Goal: Navigation & Orientation: Go to known website

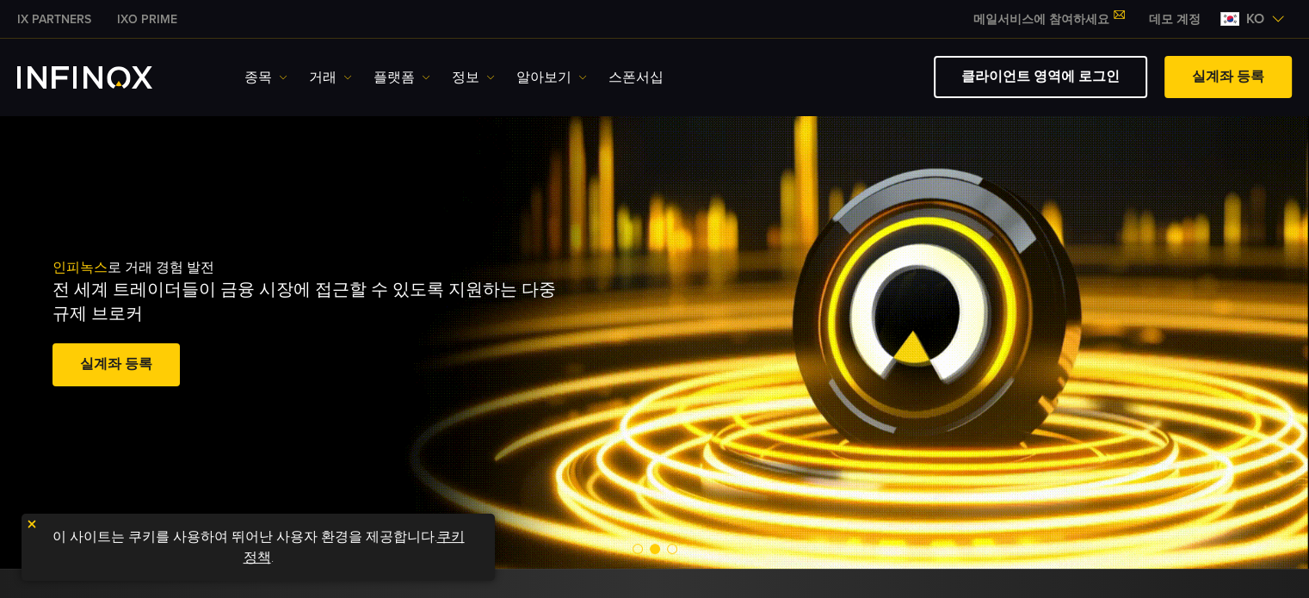
click at [1159, 17] on link "데모 계정" at bounding box center [1174, 19] width 77 height 18
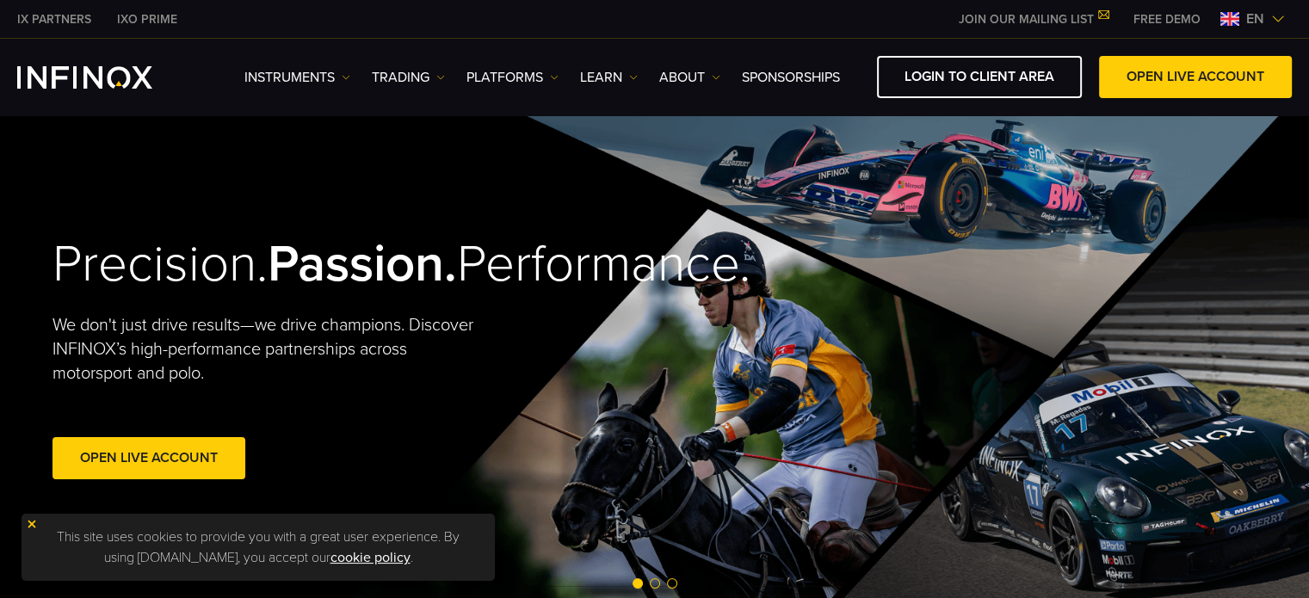
drag, startPoint x: 0, startPoint y: 0, endPoint x: 1250, endPoint y: 14, distance: 1249.8
click at [1250, 14] on span "en" at bounding box center [1255, 19] width 32 height 21
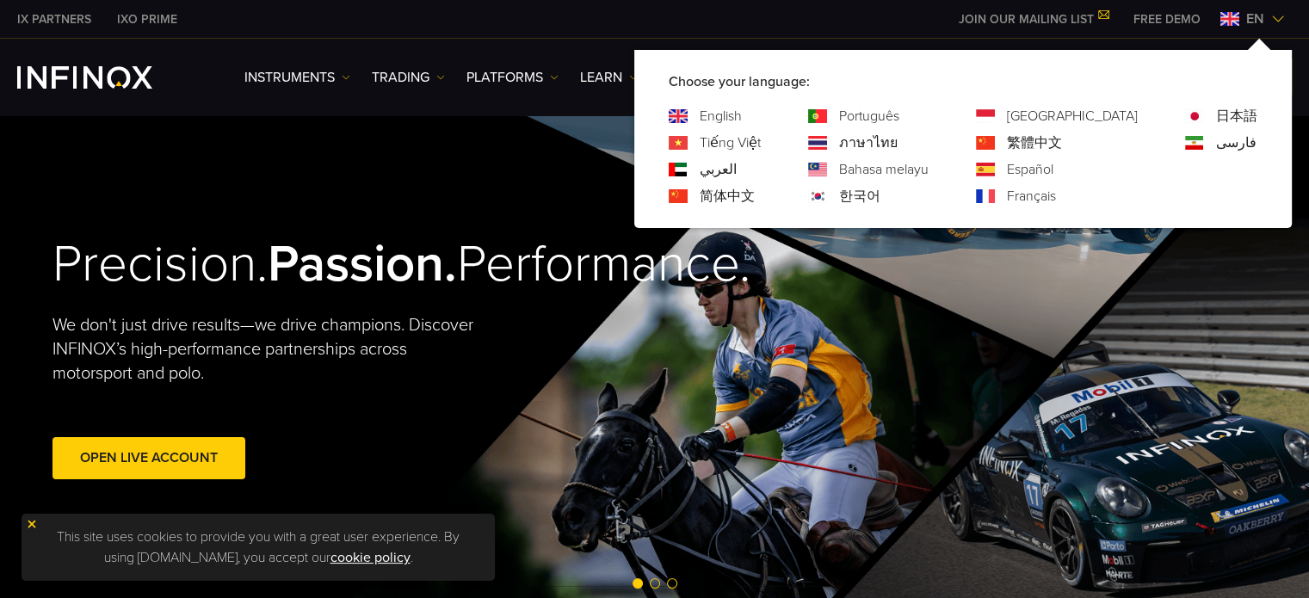
click at [827, 195] on img at bounding box center [817, 196] width 19 height 14
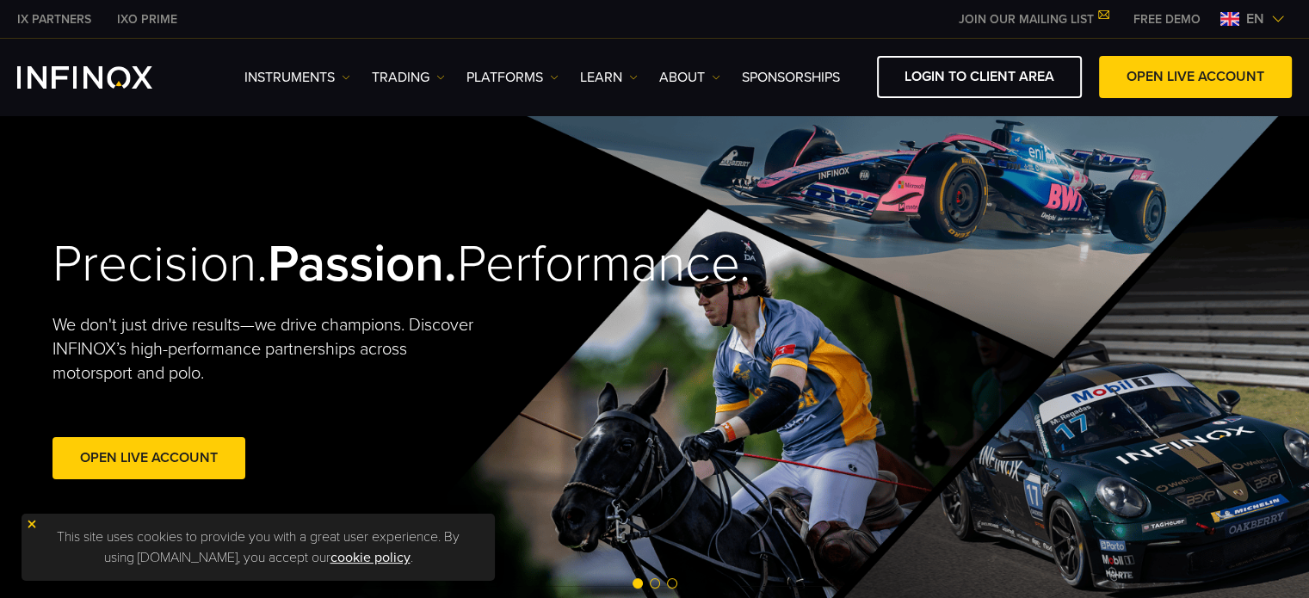
click at [1237, 15] on img at bounding box center [1229, 19] width 19 height 14
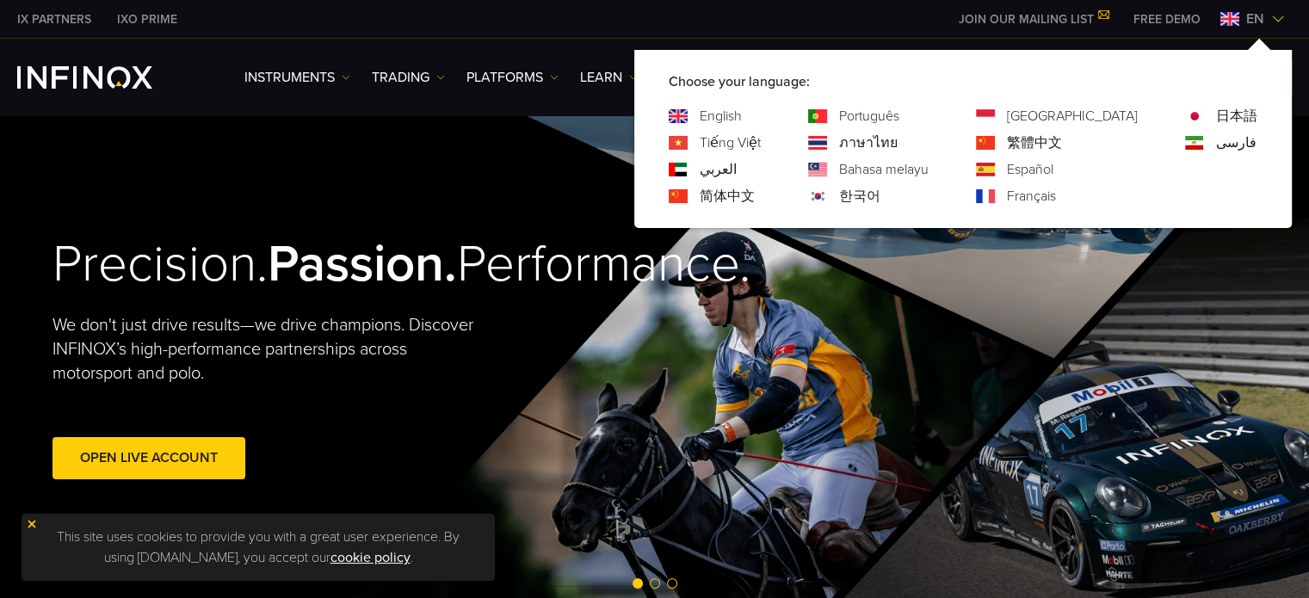
click at [880, 201] on link "한국어" at bounding box center [859, 196] width 41 height 21
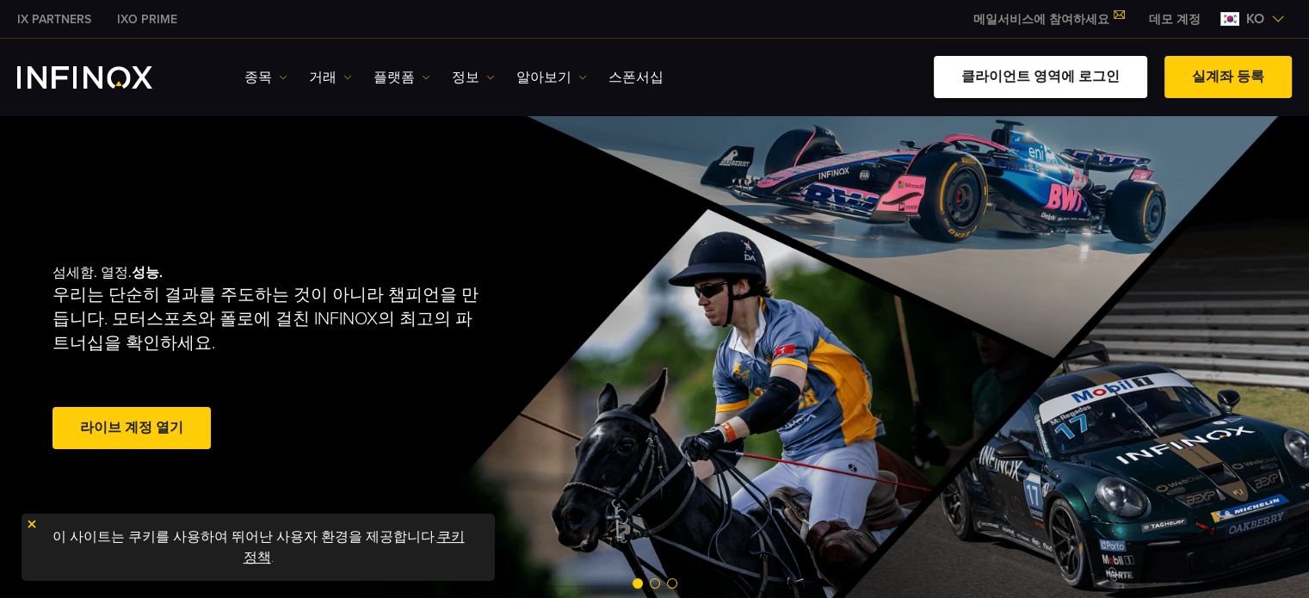
click at [1091, 77] on link "클라이언트 영역에 로그인" at bounding box center [1040, 77] width 213 height 42
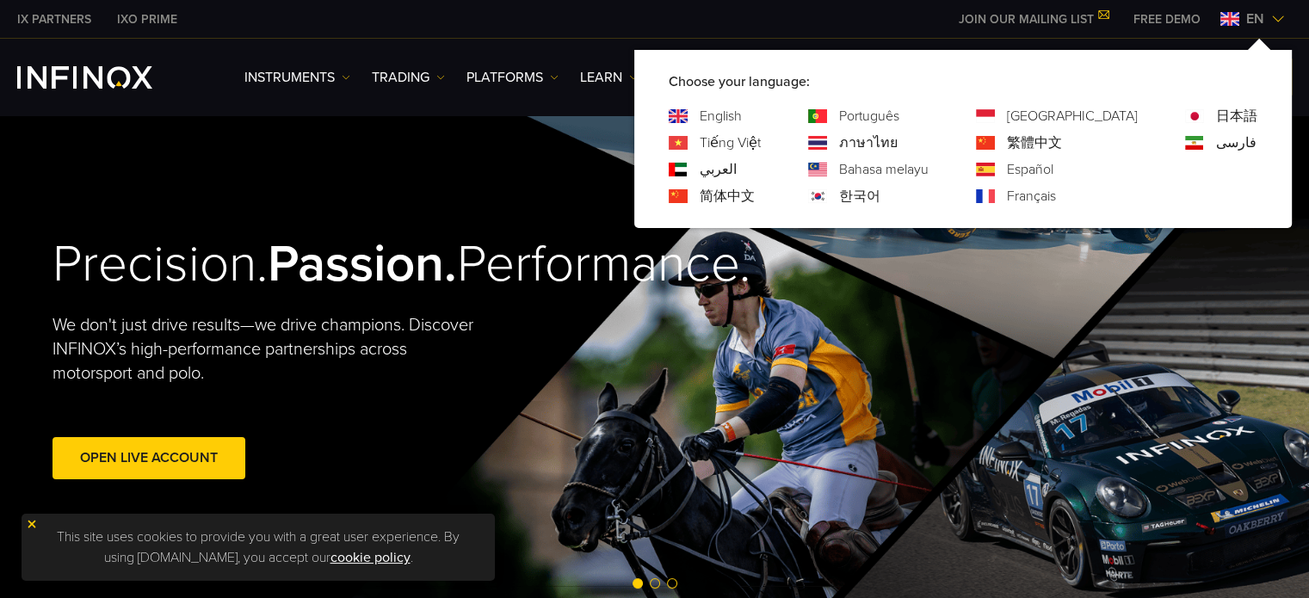
click at [880, 195] on link "한국어" at bounding box center [859, 196] width 41 height 21
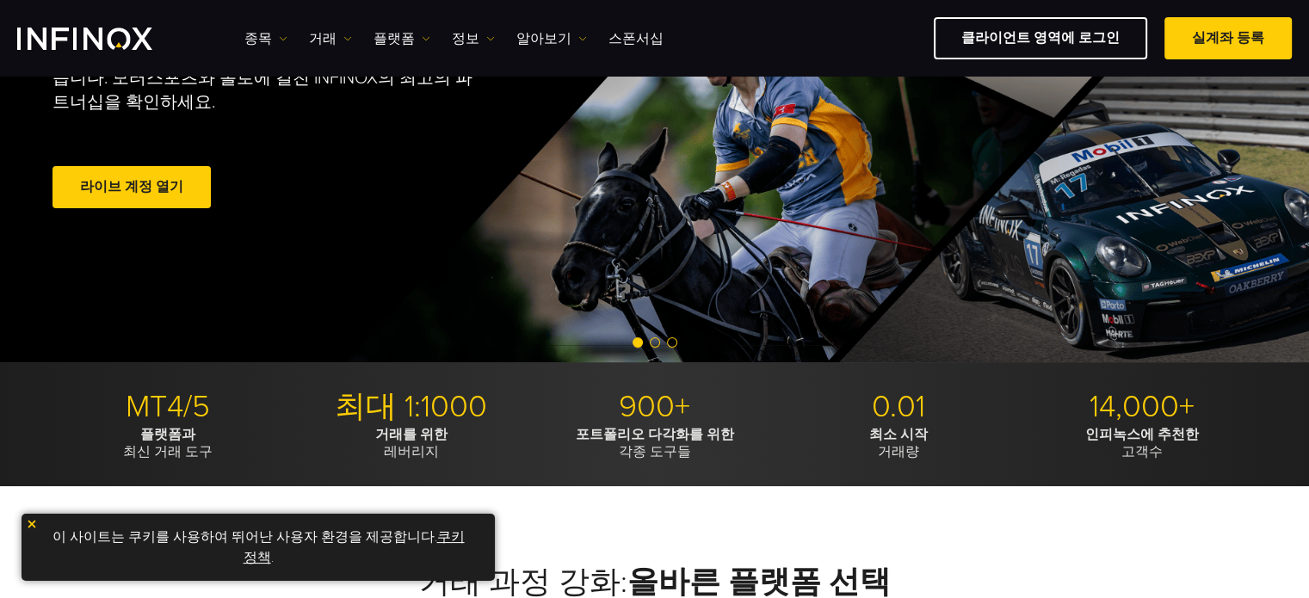
scroll to position [75, 0]
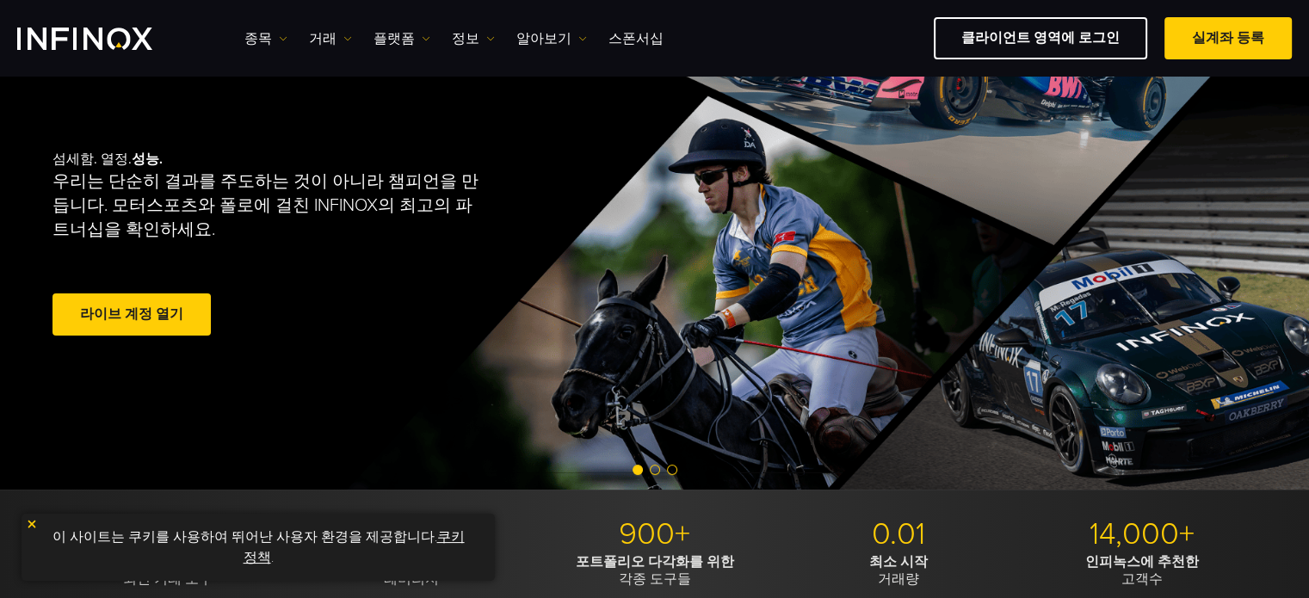
click at [132, 315] on span at bounding box center [132, 315] width 0 height 0
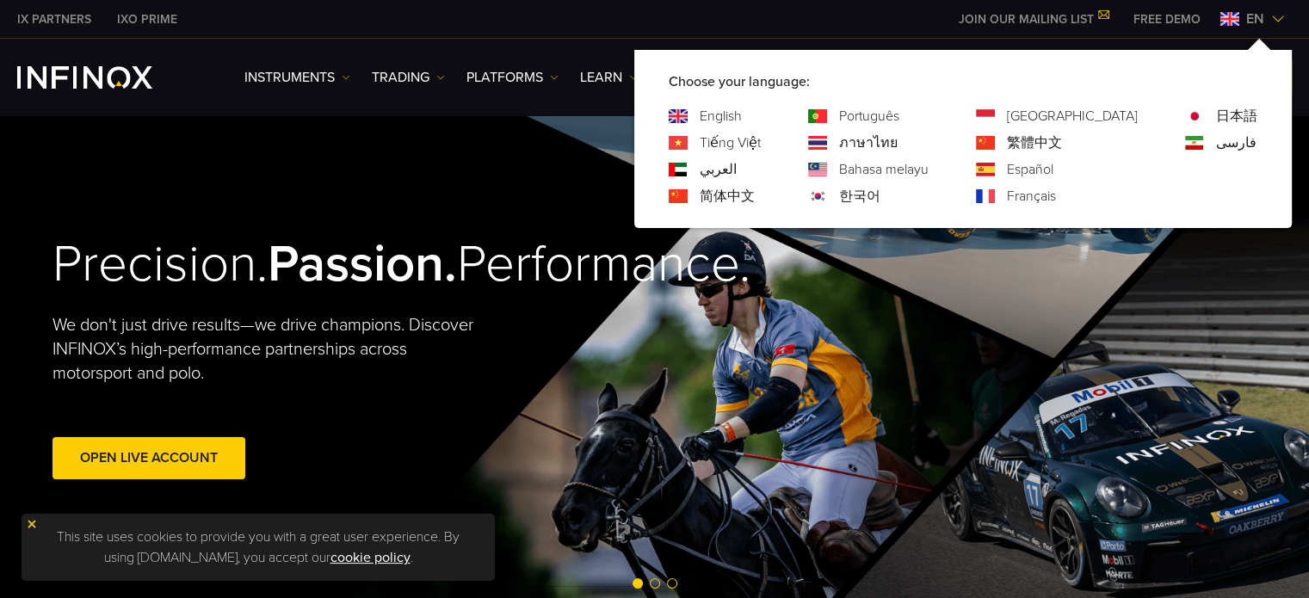
click at [880, 190] on link "한국어" at bounding box center [859, 196] width 41 height 21
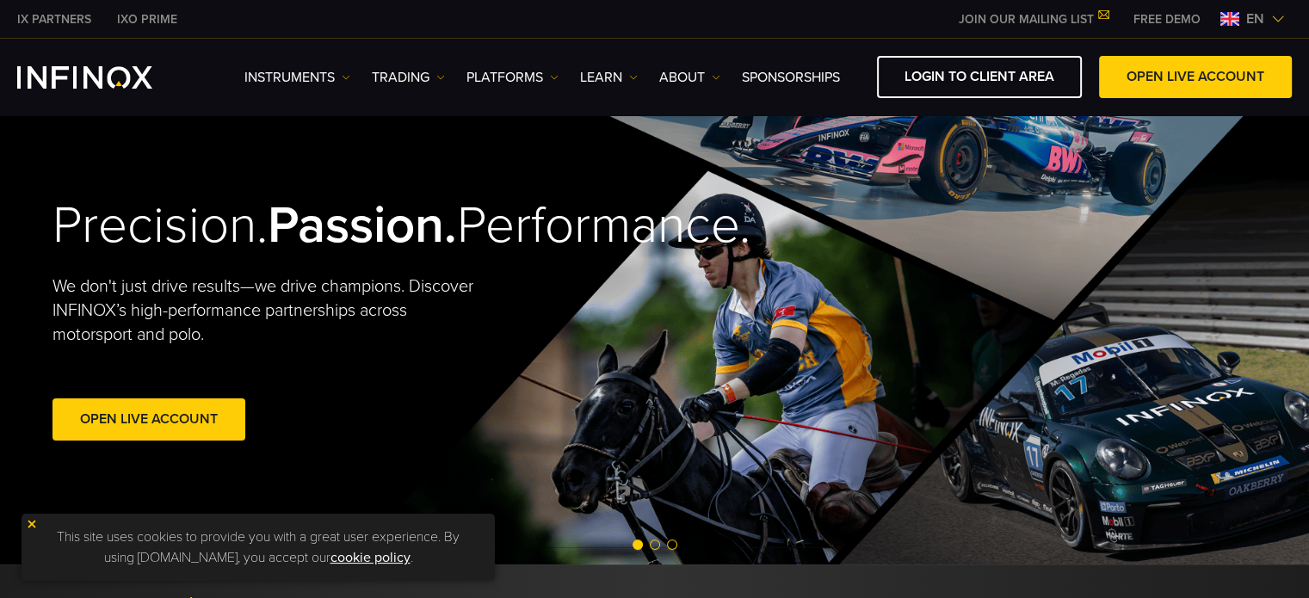
click at [1239, 18] on span "en" at bounding box center [1255, 19] width 32 height 21
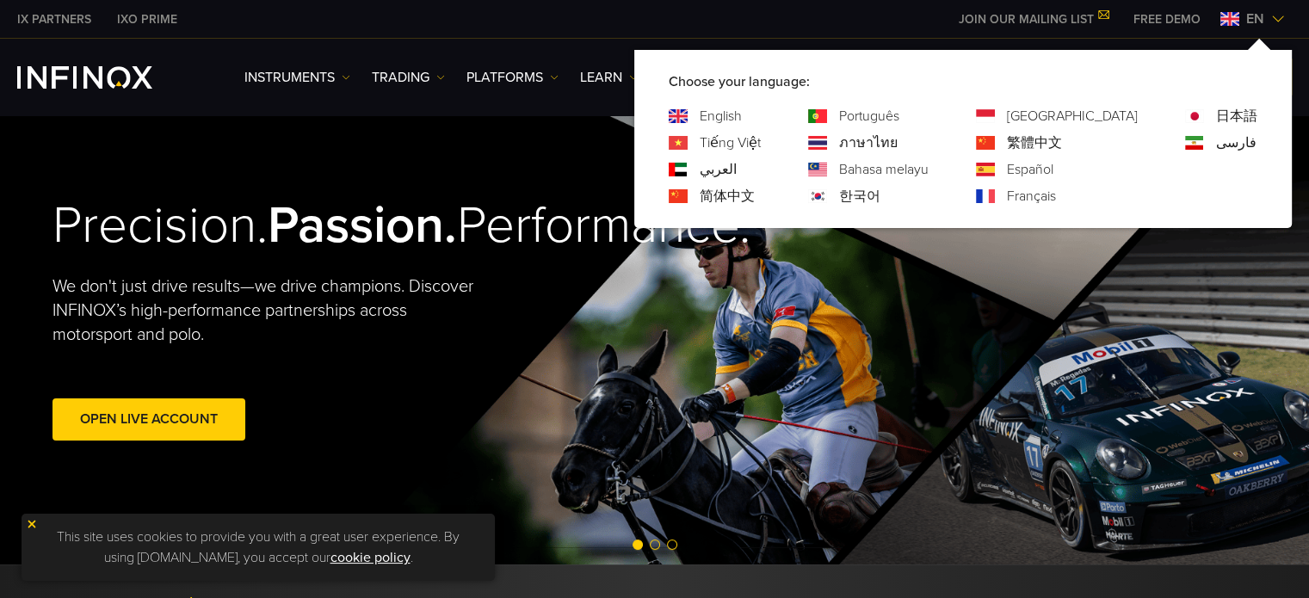
click at [880, 189] on link "한국어" at bounding box center [859, 196] width 41 height 21
